Goal: Information Seeking & Learning: Learn about a topic

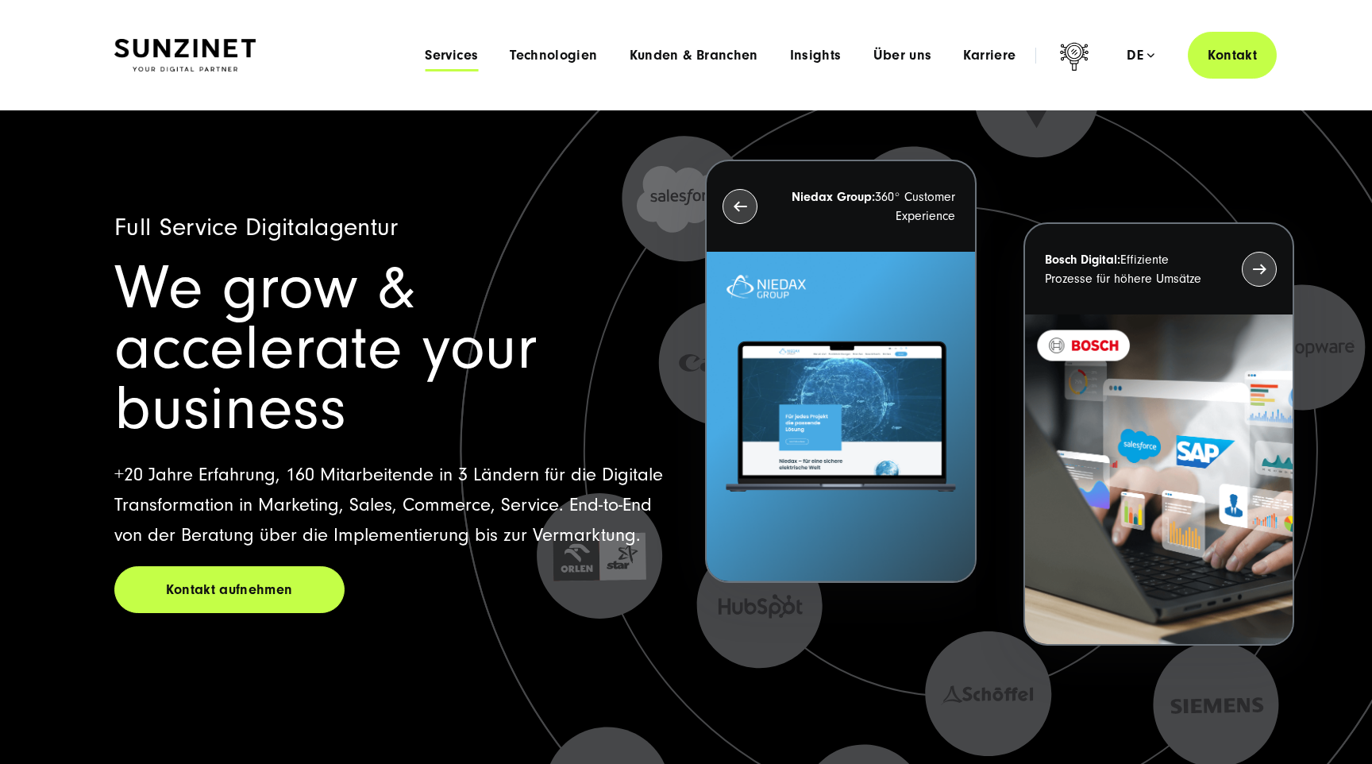
click at [461, 52] on span "Services" at bounding box center [451, 56] width 53 height 16
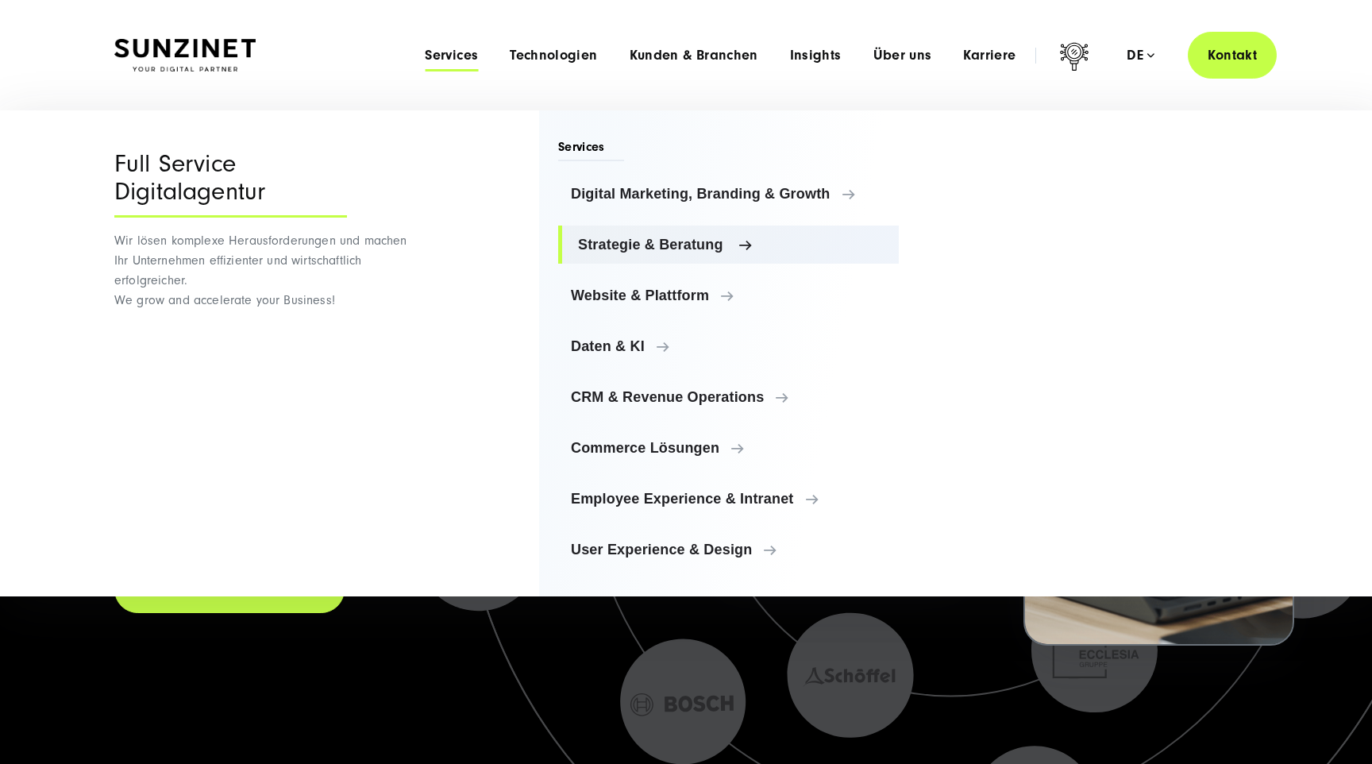
click at [597, 248] on span "Strategie & Beratung" at bounding box center [732, 245] width 308 height 16
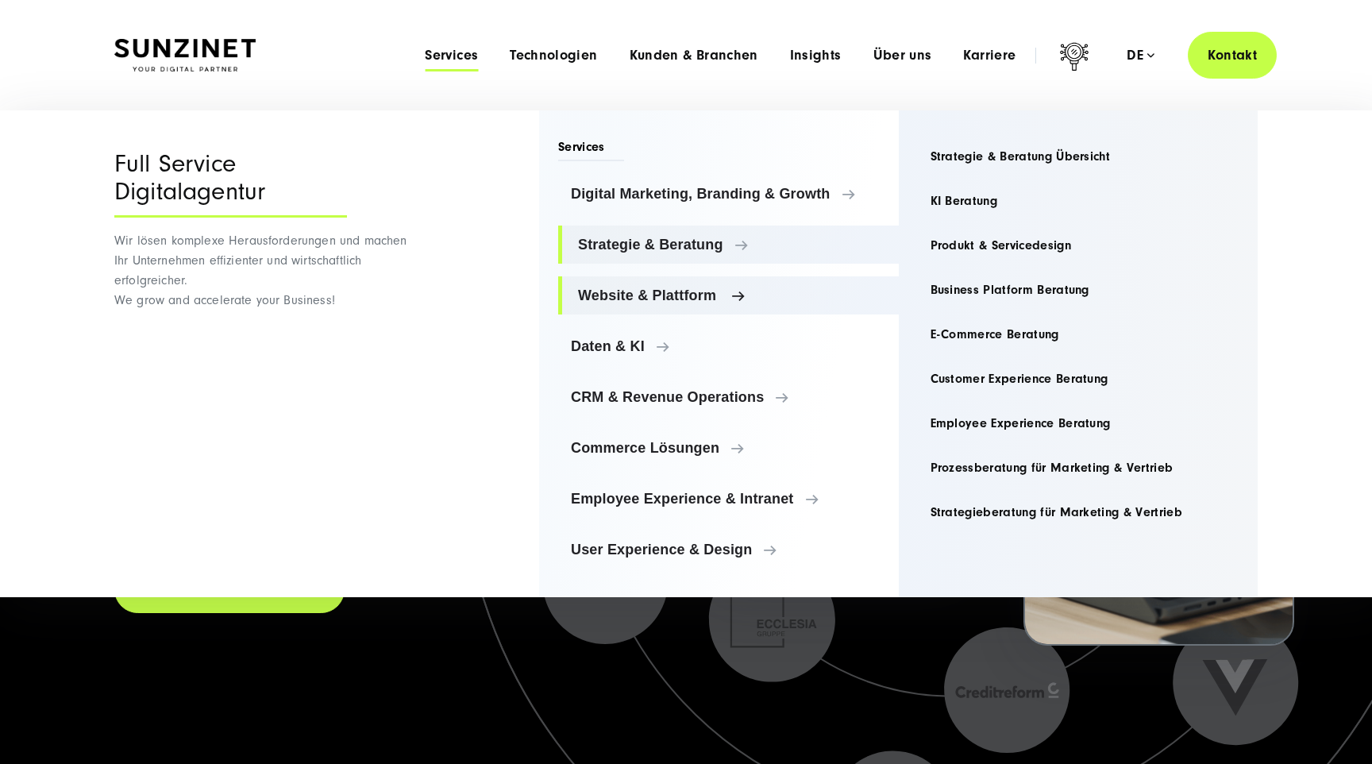
click at [653, 307] on link "Website & Plattform" at bounding box center [728, 295] width 341 height 38
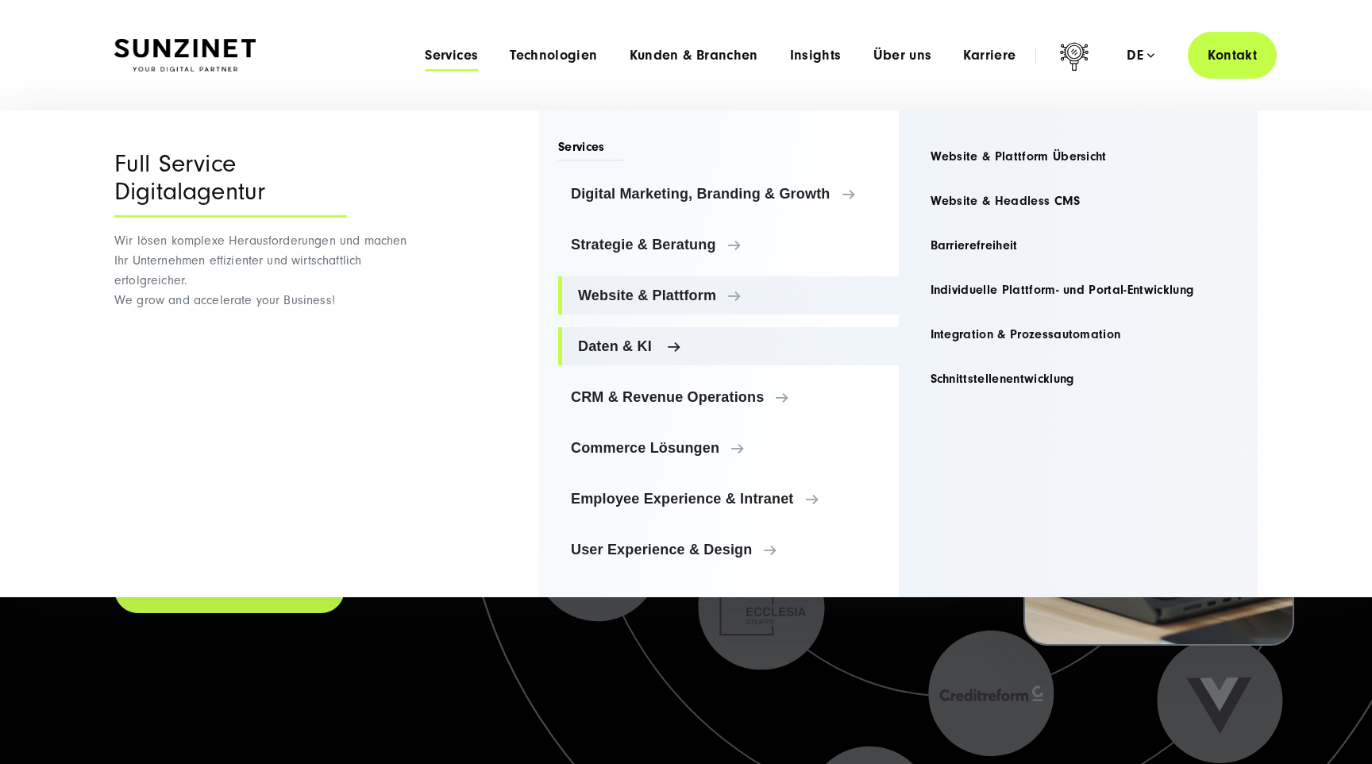
click at [610, 348] on span "Daten & KI" at bounding box center [732, 346] width 308 height 16
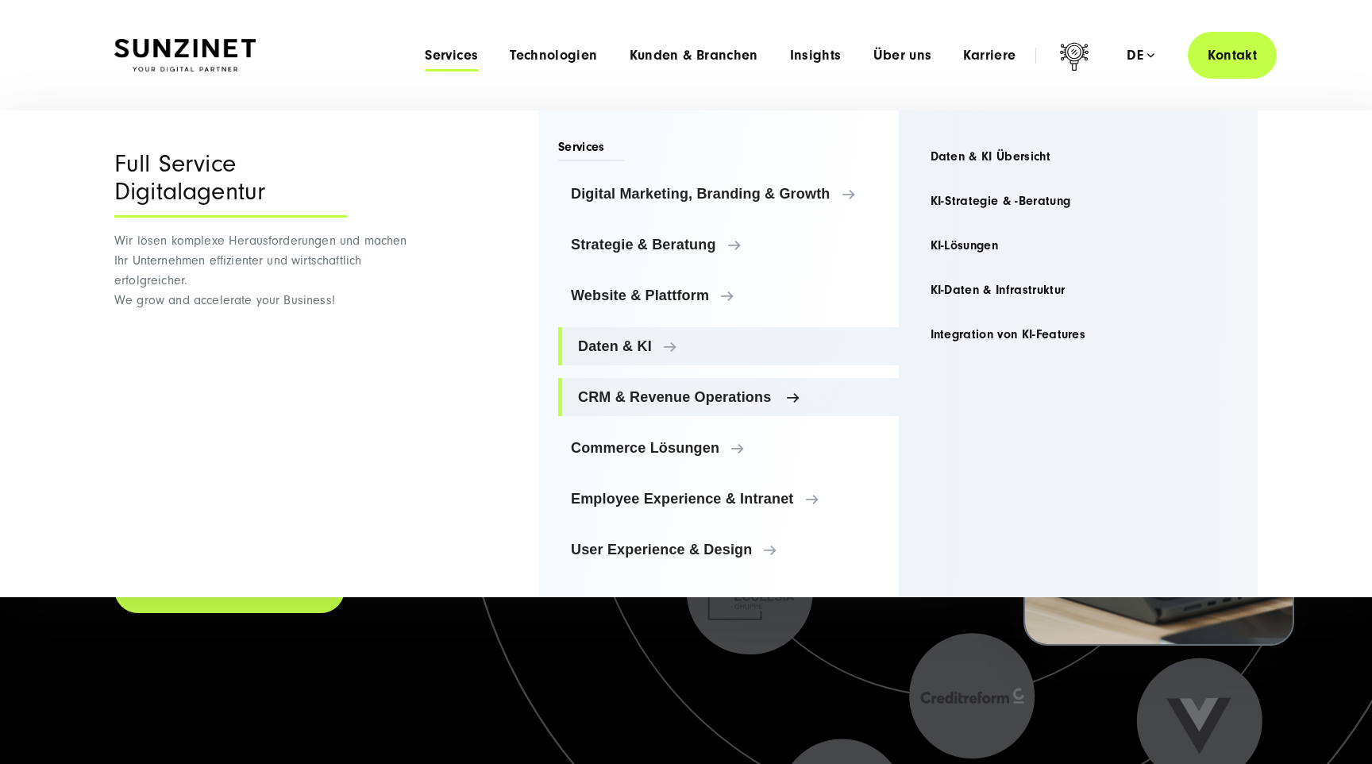
click at [615, 407] on link "CRM & Revenue Operations" at bounding box center [728, 397] width 341 height 38
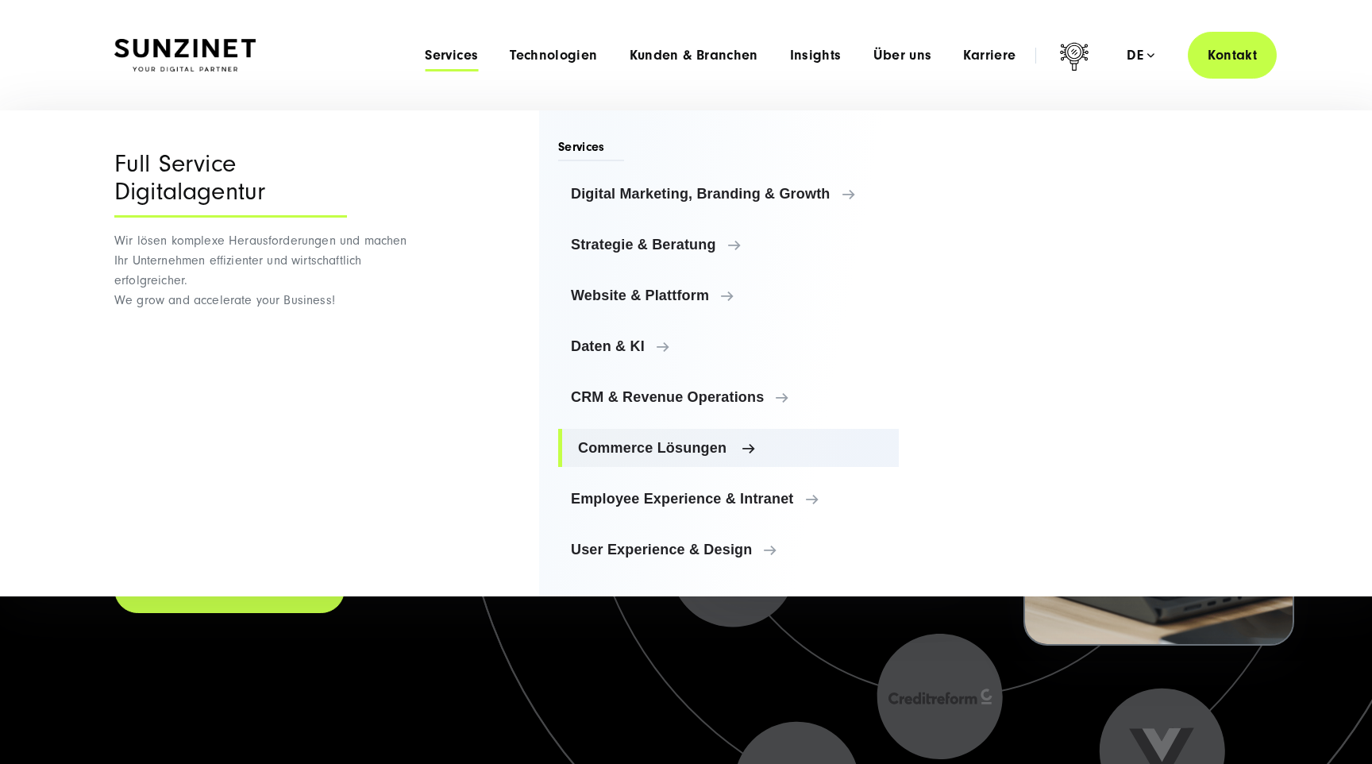
click at [611, 437] on link "Commerce Lösungen" at bounding box center [728, 448] width 341 height 38
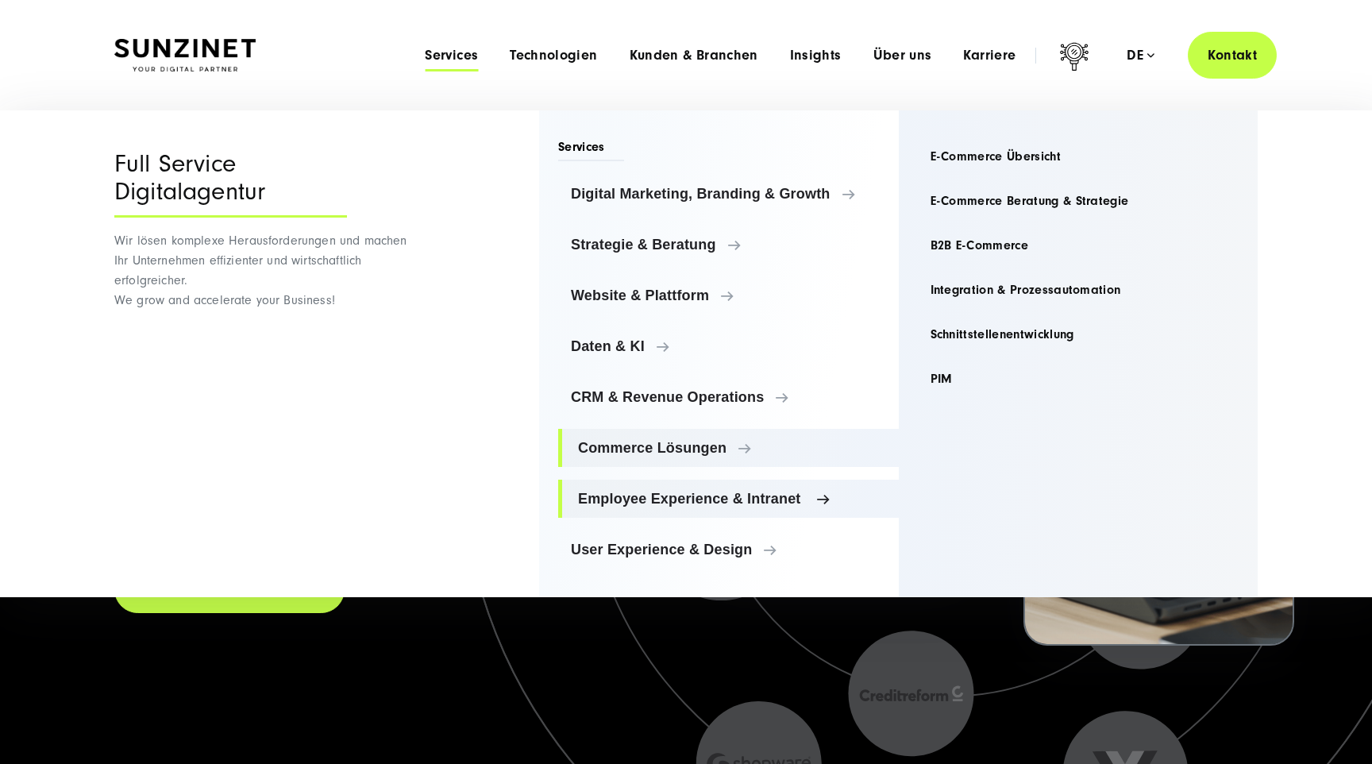
click at [600, 487] on link "Employee Experience & Intranet" at bounding box center [728, 499] width 341 height 38
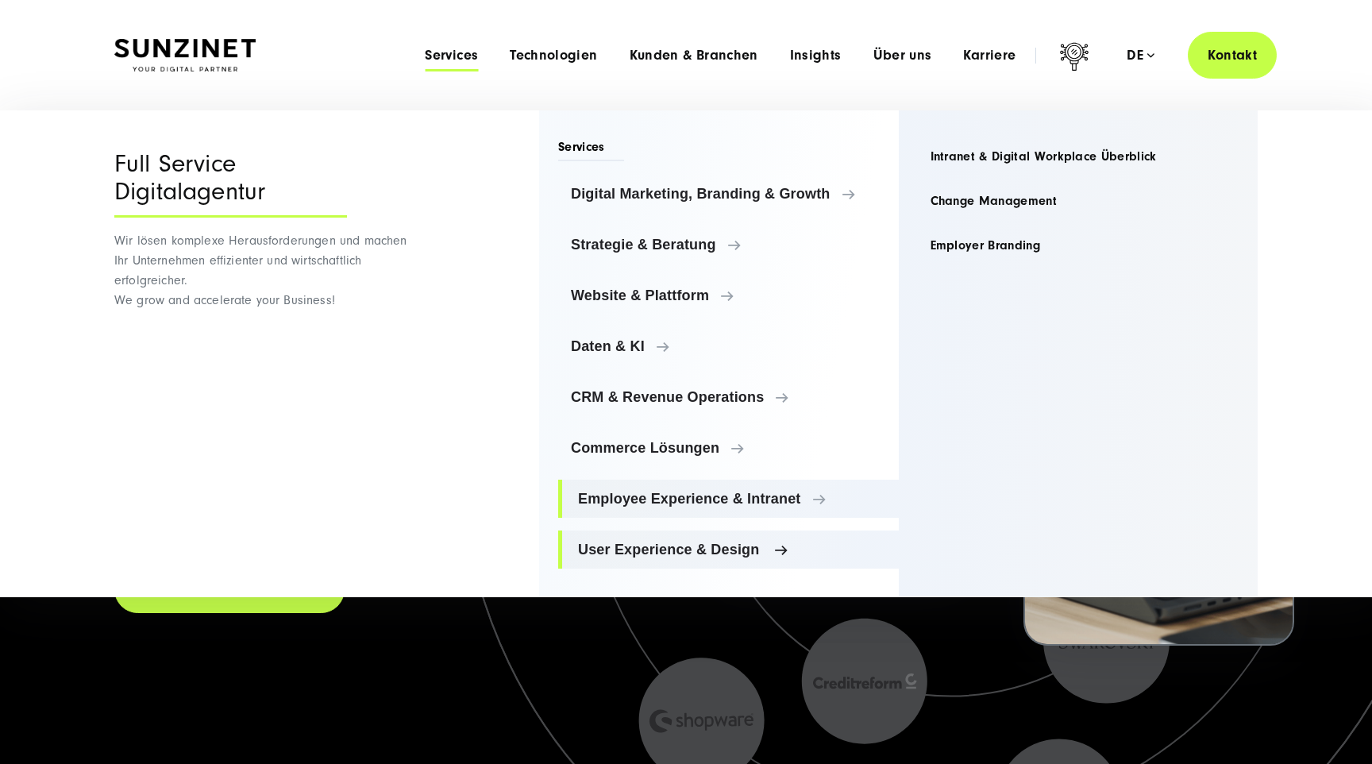
click at [625, 545] on span "User Experience & Design" at bounding box center [732, 549] width 308 height 16
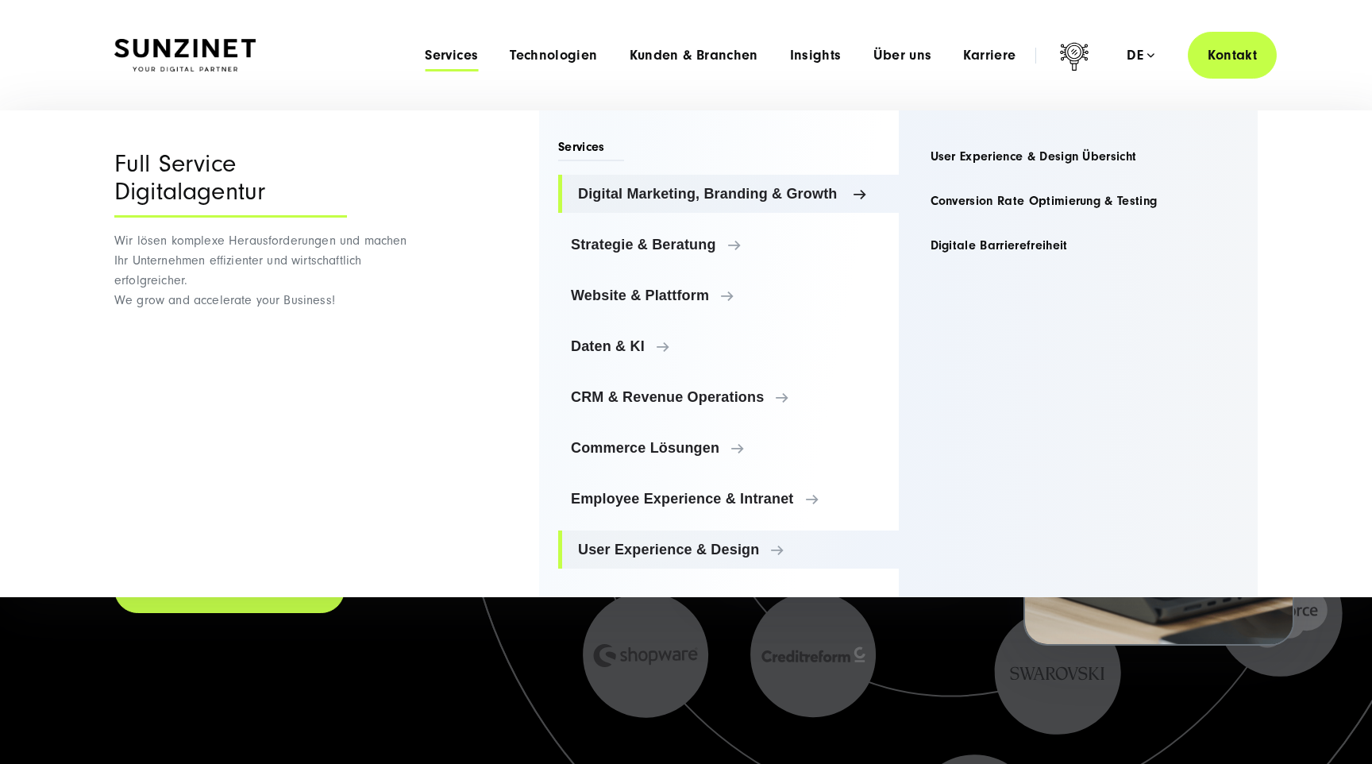
click at [683, 181] on link "Digital Marketing, Branding & Growth" at bounding box center [728, 194] width 341 height 38
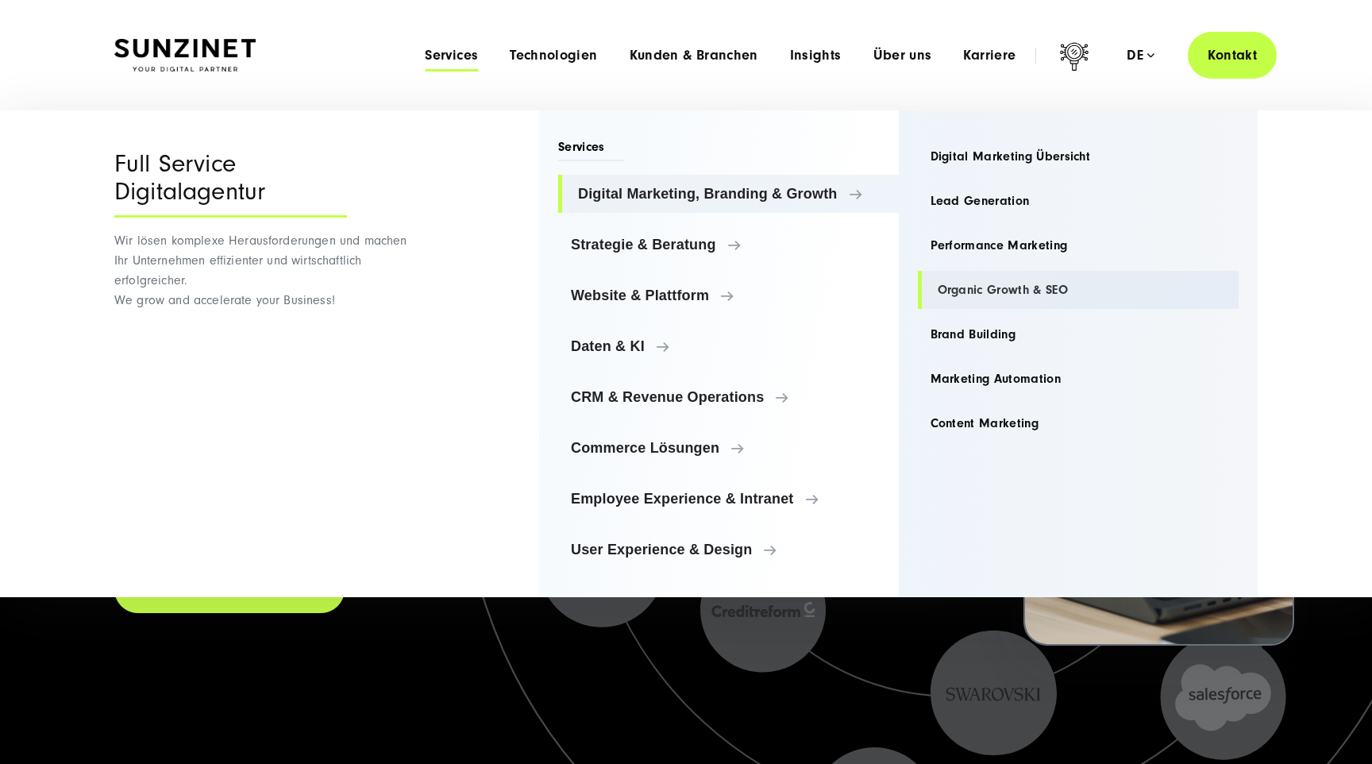
click at [965, 291] on link "Organic Growth & SEO" at bounding box center [1079, 290] width 322 height 38
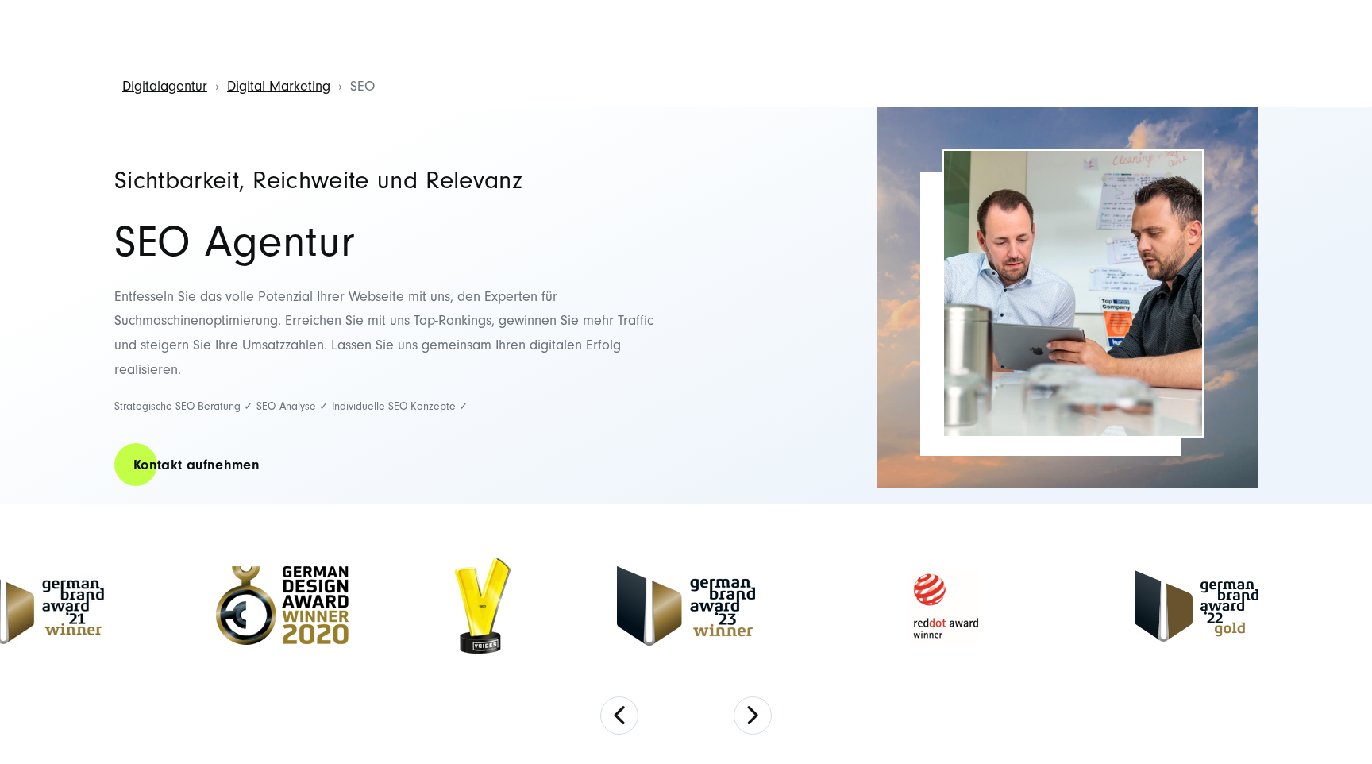
scroll to position [36, 0]
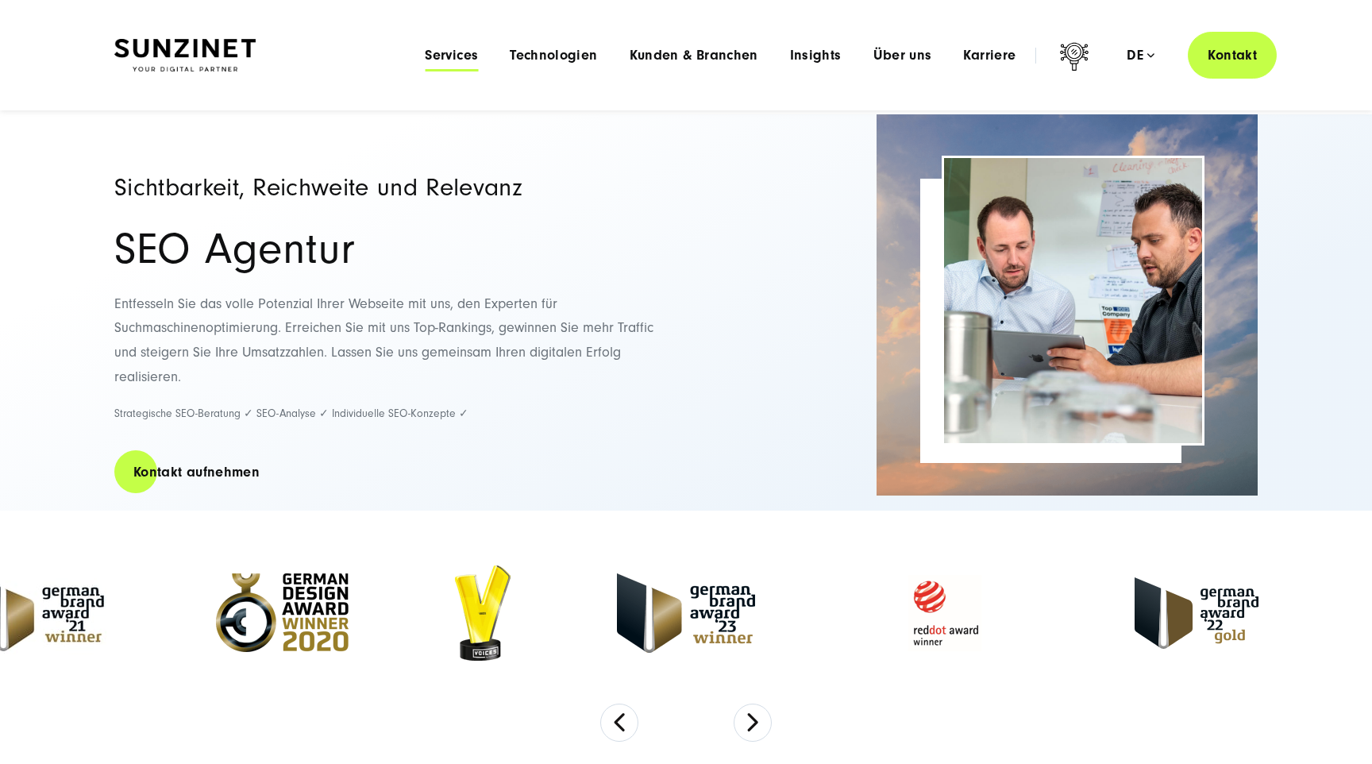
click at [458, 62] on span "Services" at bounding box center [451, 56] width 53 height 16
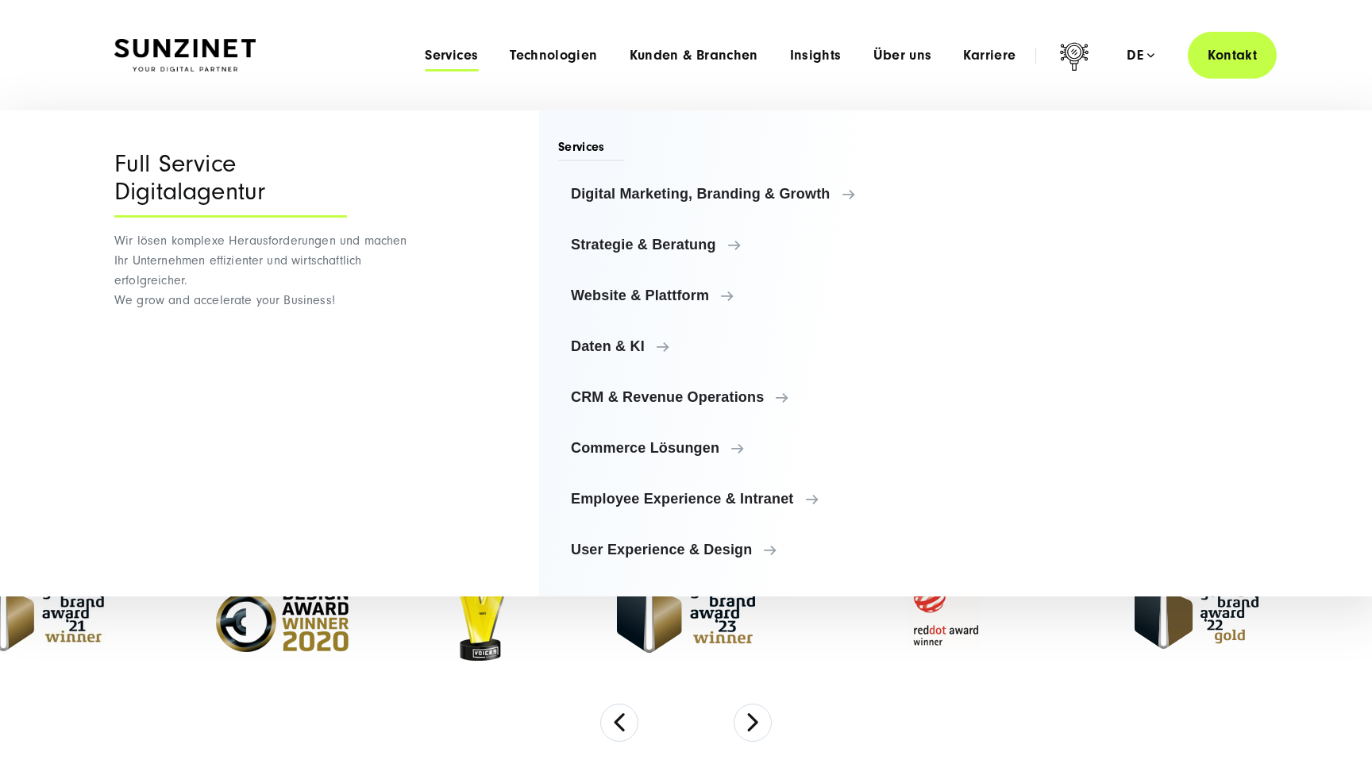
click at [603, 146] on span "Services" at bounding box center [591, 149] width 66 height 23
click at [329, 44] on div "Smart Search AI Hier können Sie eine konkrete Frage zu unserer Agentur und unse…" at bounding box center [685, 55] width 1143 height 47
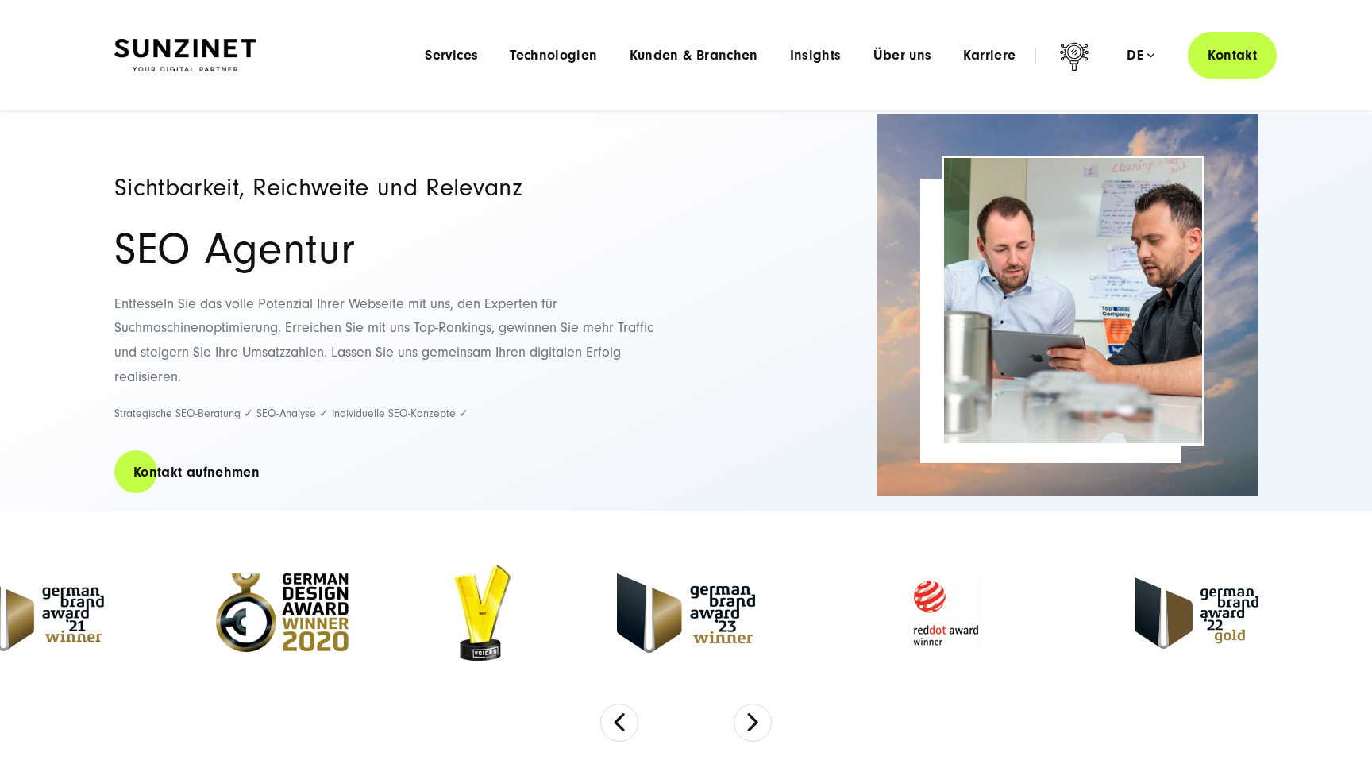
scroll to position [0, 0]
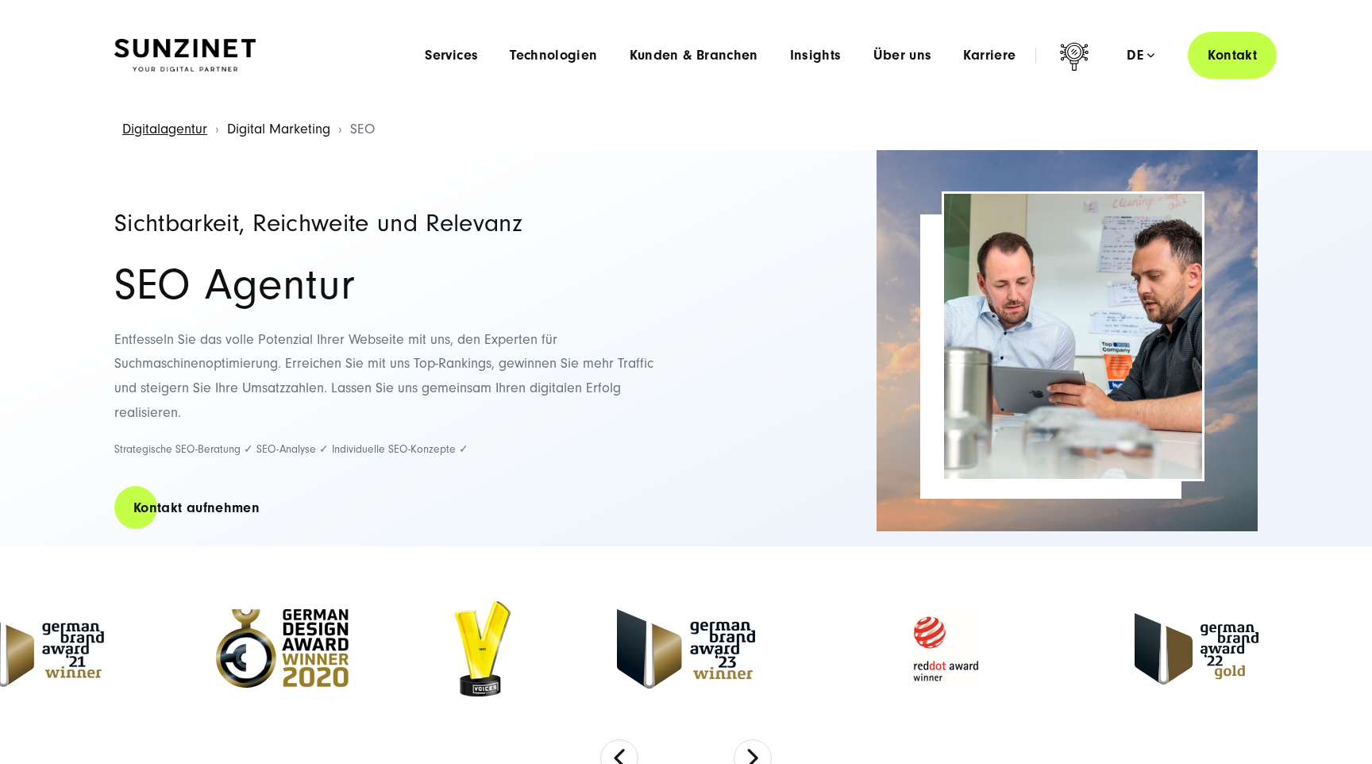
click at [304, 134] on link "Digital Marketing" at bounding box center [278, 129] width 103 height 17
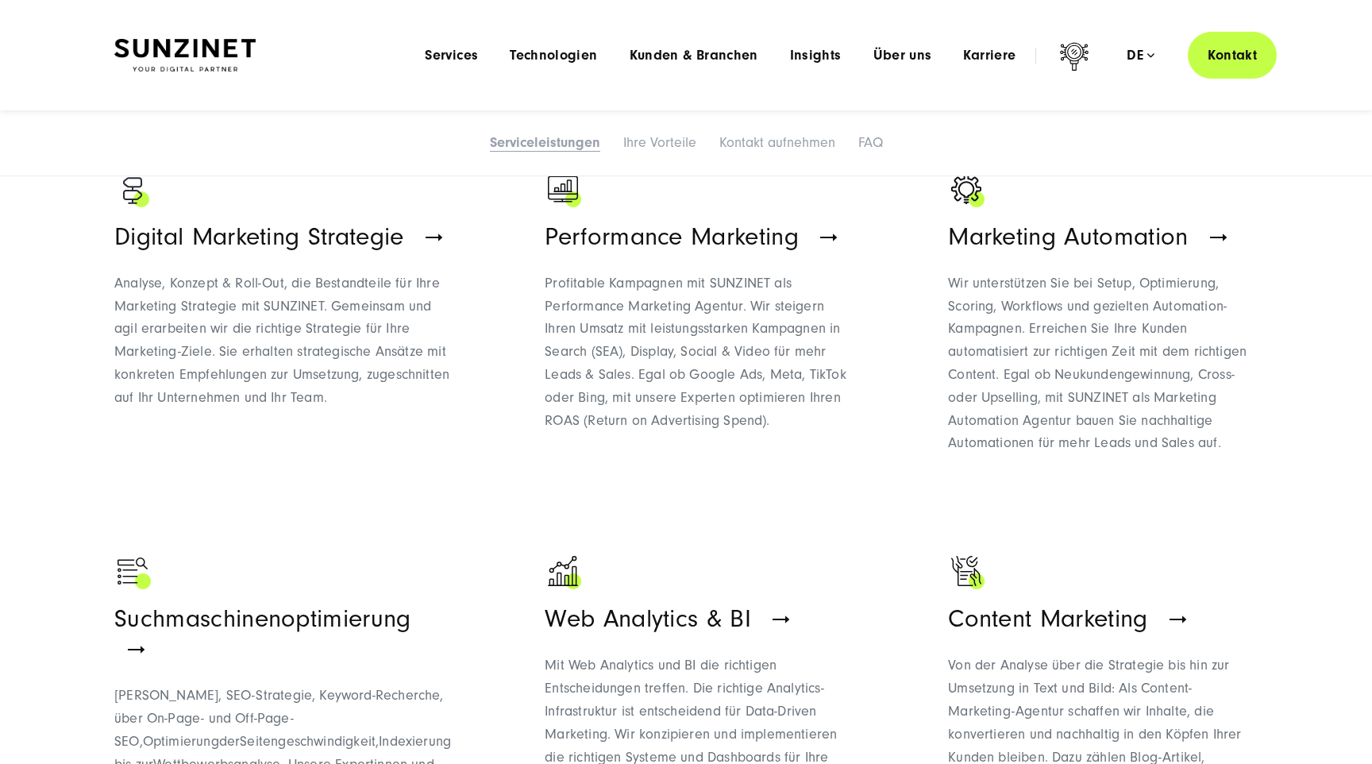
scroll to position [933, 0]
